Goal: Find specific page/section: Find specific page/section

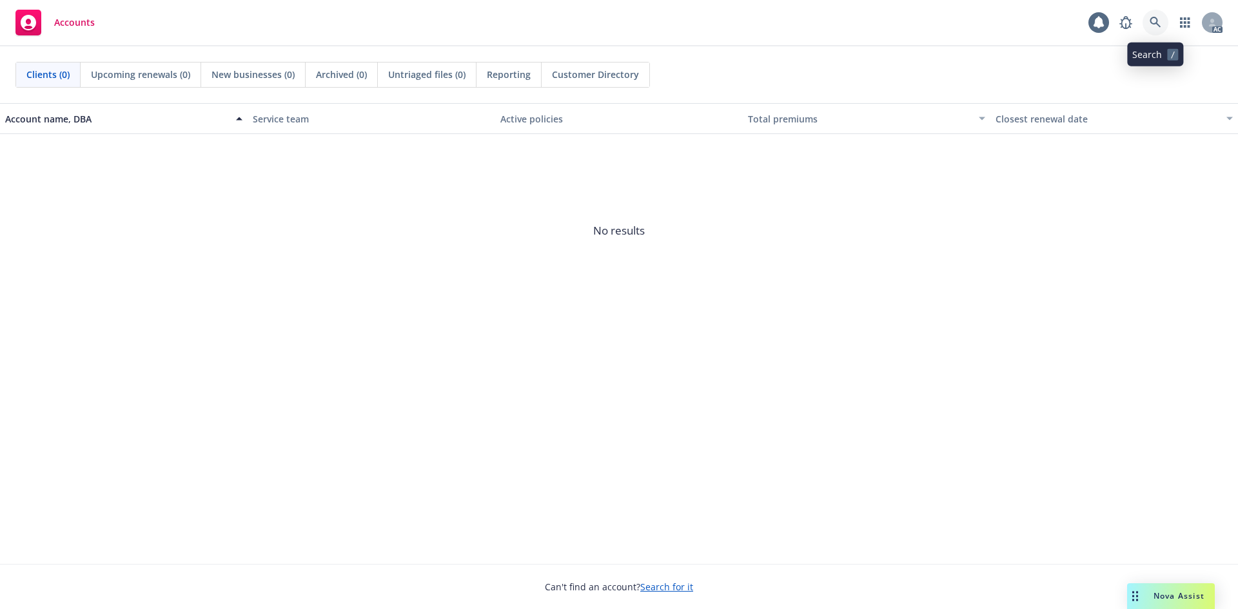
click at [1153, 30] on link at bounding box center [1155, 23] width 26 height 26
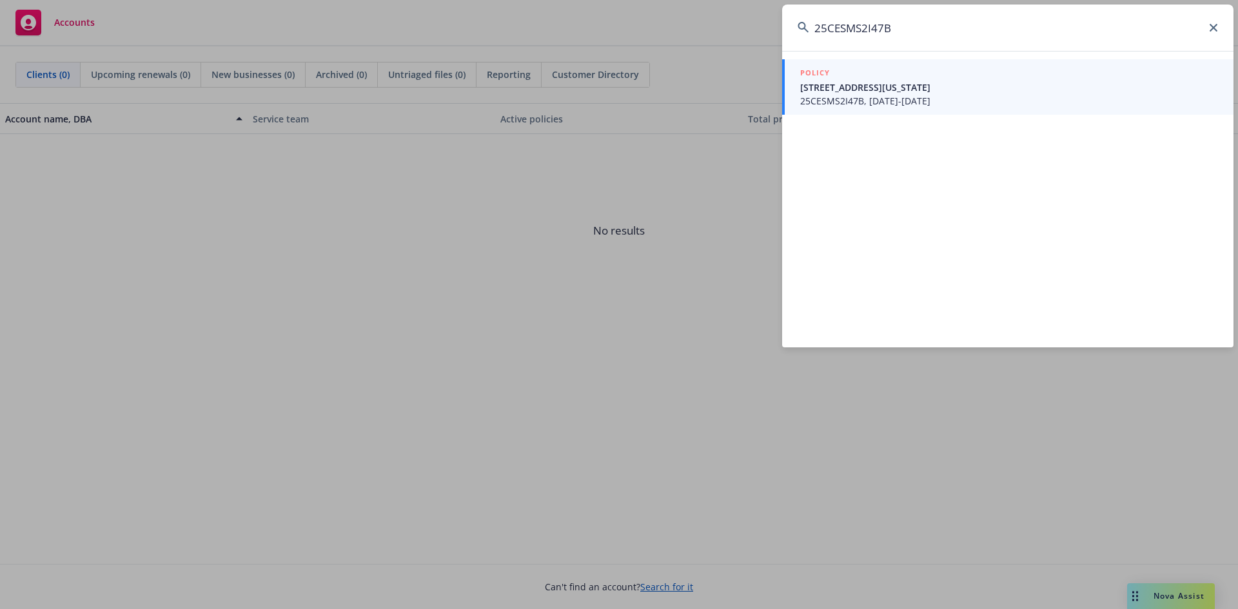
type input "25CESMS2I47B"
click at [956, 74] on div "POLICY" at bounding box center [1009, 73] width 418 height 14
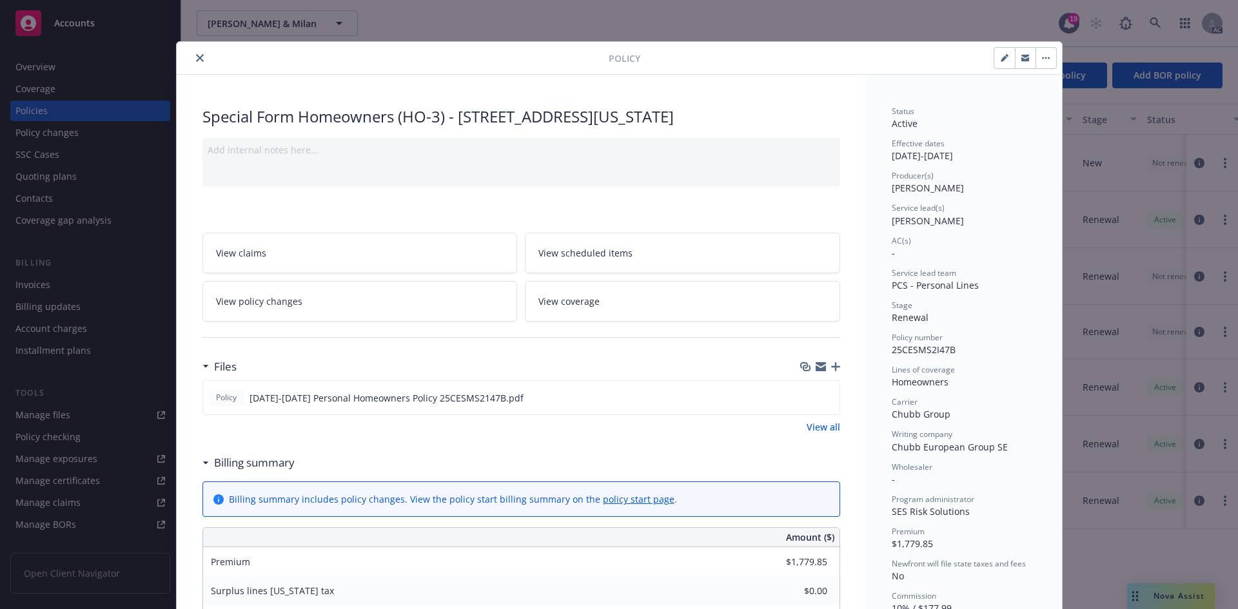
click at [197, 61] on button "close" at bounding box center [199, 57] width 15 height 15
